Goal: Entertainment & Leisure: Consume media (video, audio)

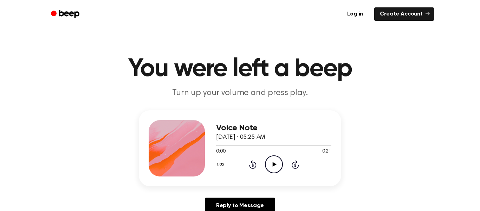
click at [275, 170] on icon "Play Audio" at bounding box center [274, 164] width 18 height 18
click at [270, 158] on icon "Play Audio" at bounding box center [274, 164] width 18 height 18
click at [271, 166] on icon "Play Audio" at bounding box center [274, 164] width 18 height 18
click at [275, 159] on icon "Play Audio" at bounding box center [274, 164] width 18 height 18
click at [264, 161] on div "1.0x Rewind 5 seconds Play Audio Skip 5 seconds" at bounding box center [273, 164] width 115 height 18
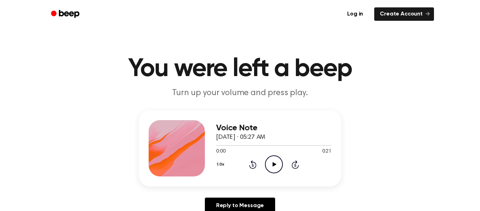
click at [270, 165] on icon "Play Audio" at bounding box center [274, 164] width 18 height 18
click at [275, 162] on icon "Play Audio" at bounding box center [274, 164] width 18 height 18
